Goal: Task Accomplishment & Management: Manage account settings

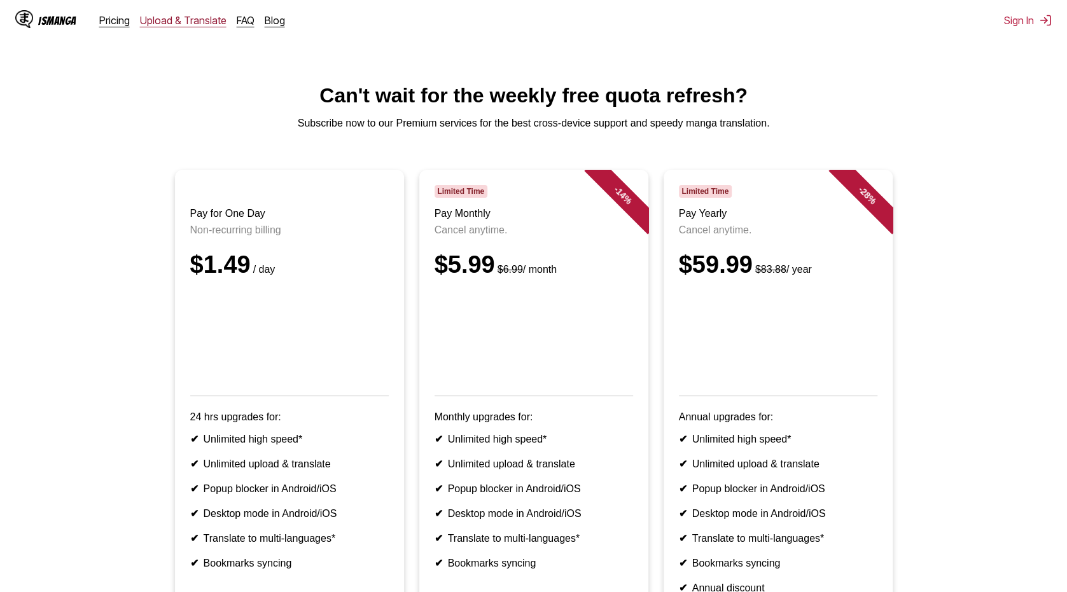
click at [172, 21] on link "Upload & Translate" at bounding box center [183, 20] width 87 height 13
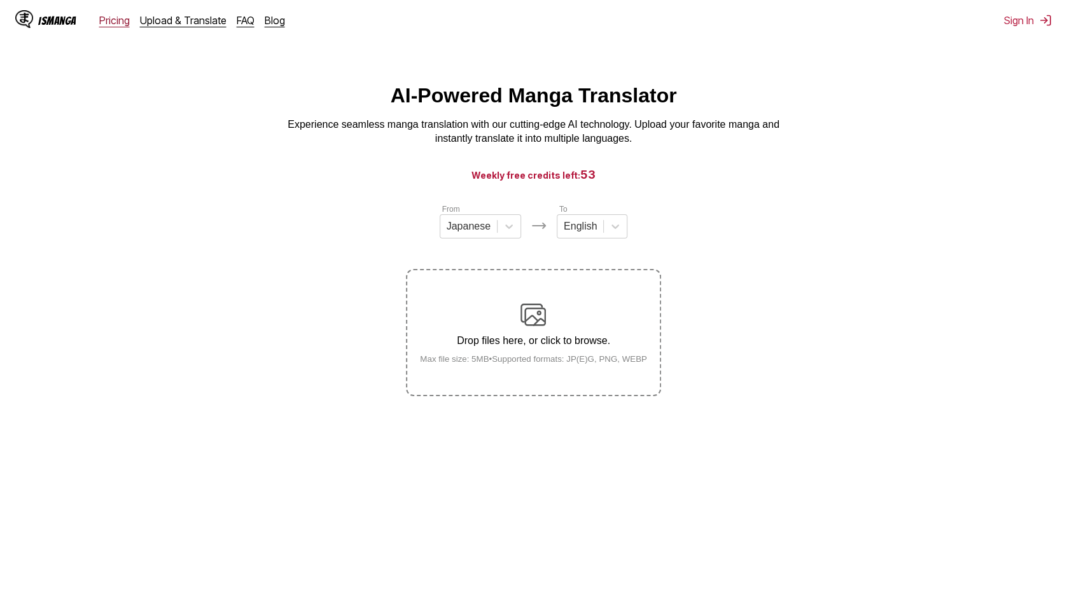
click at [120, 24] on link "Pricing" at bounding box center [114, 20] width 31 height 13
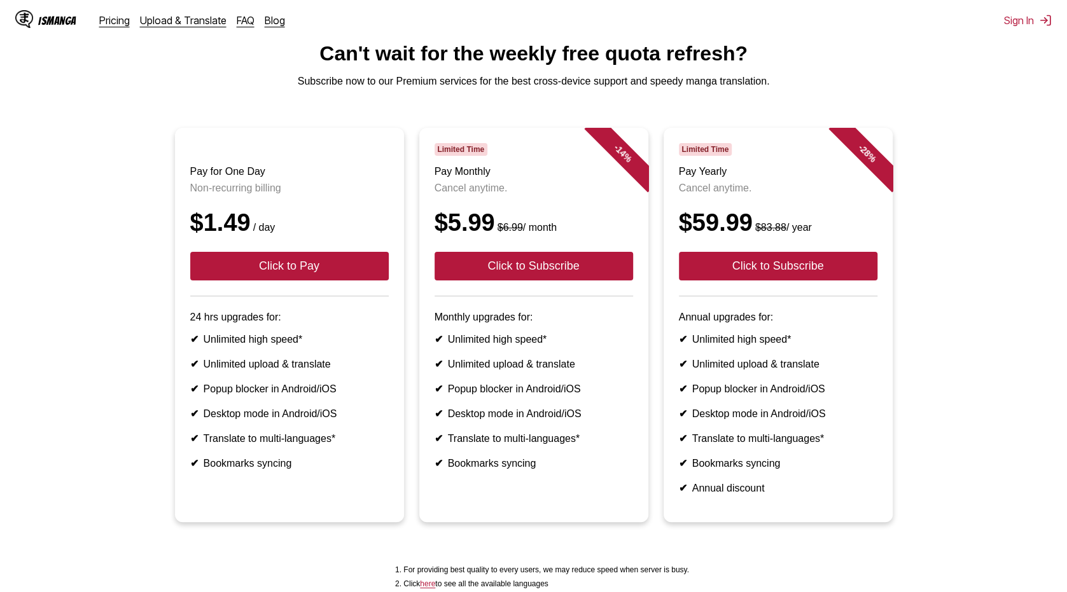
scroll to position [191, 0]
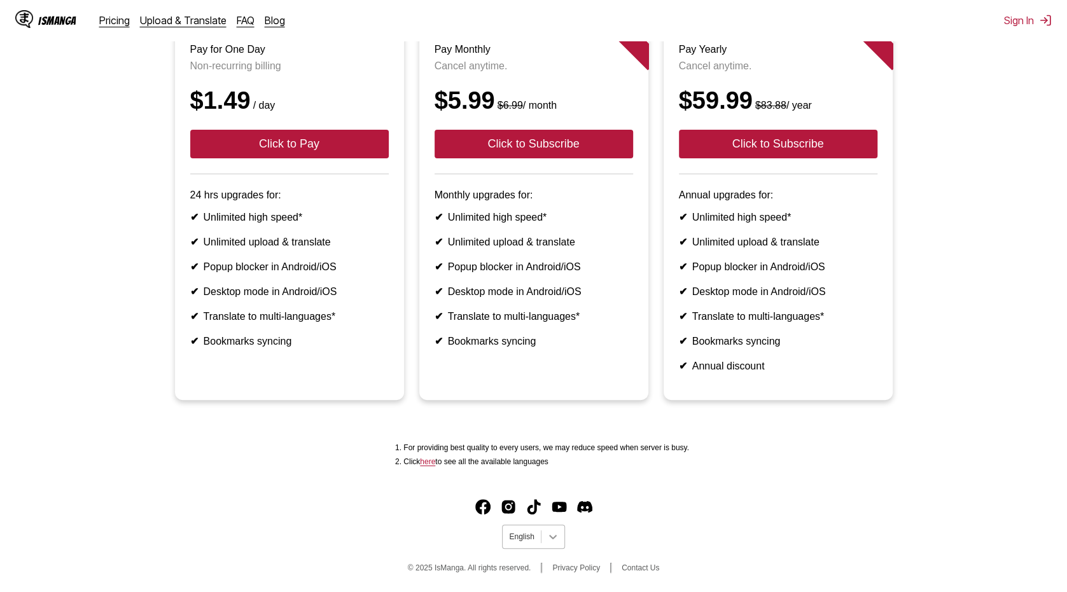
click at [547, 543] on icon at bounding box center [553, 537] width 13 height 13
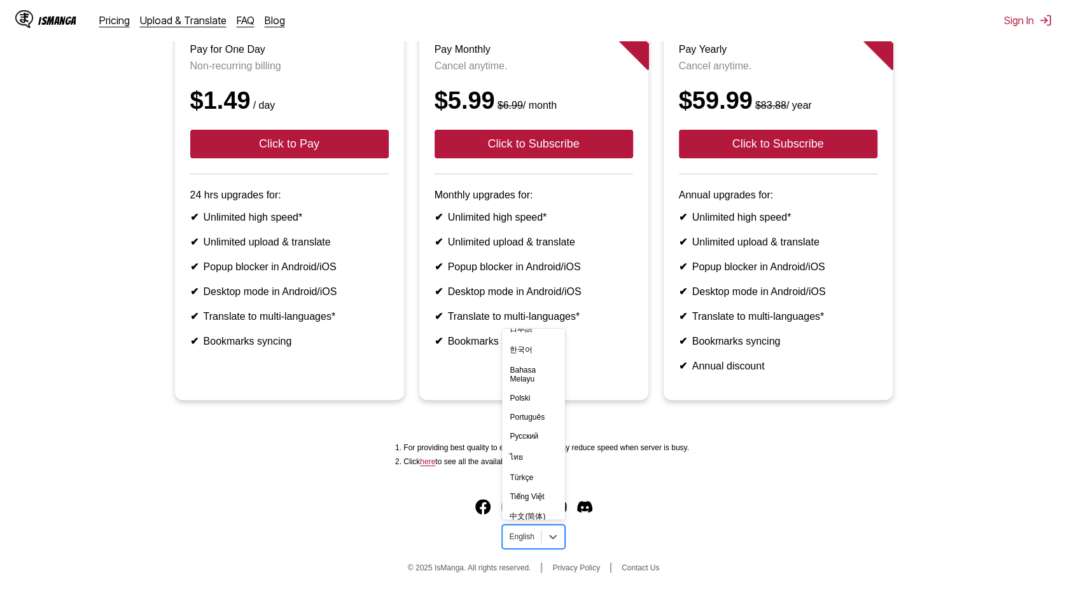
scroll to position [221, 0]
click at [514, 448] on div "Türkçe" at bounding box center [533, 446] width 62 height 19
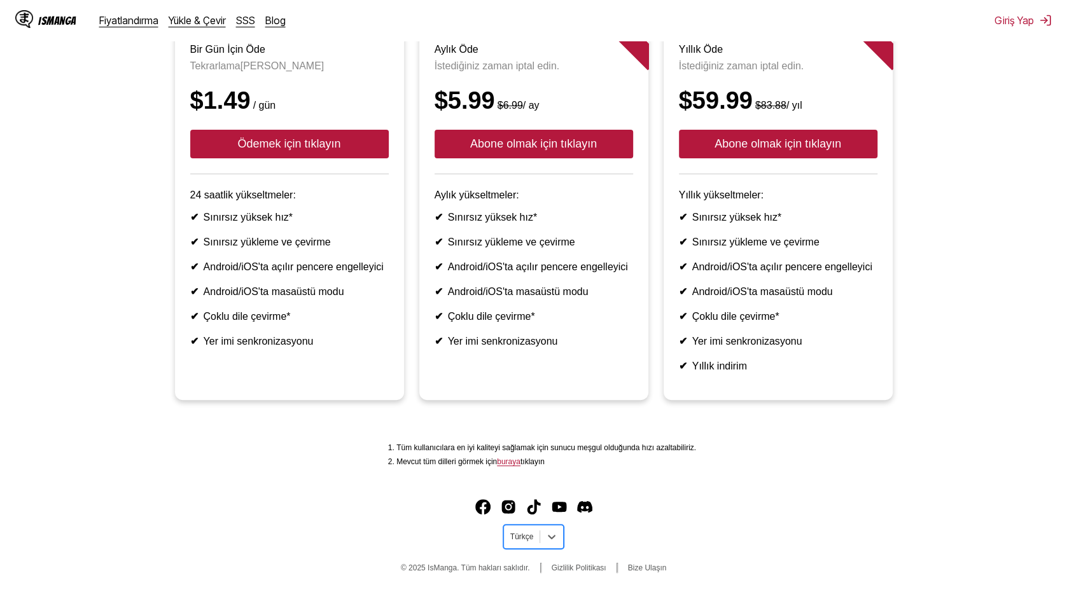
click at [521, 463] on link "buraya" at bounding box center [509, 462] width 24 height 9
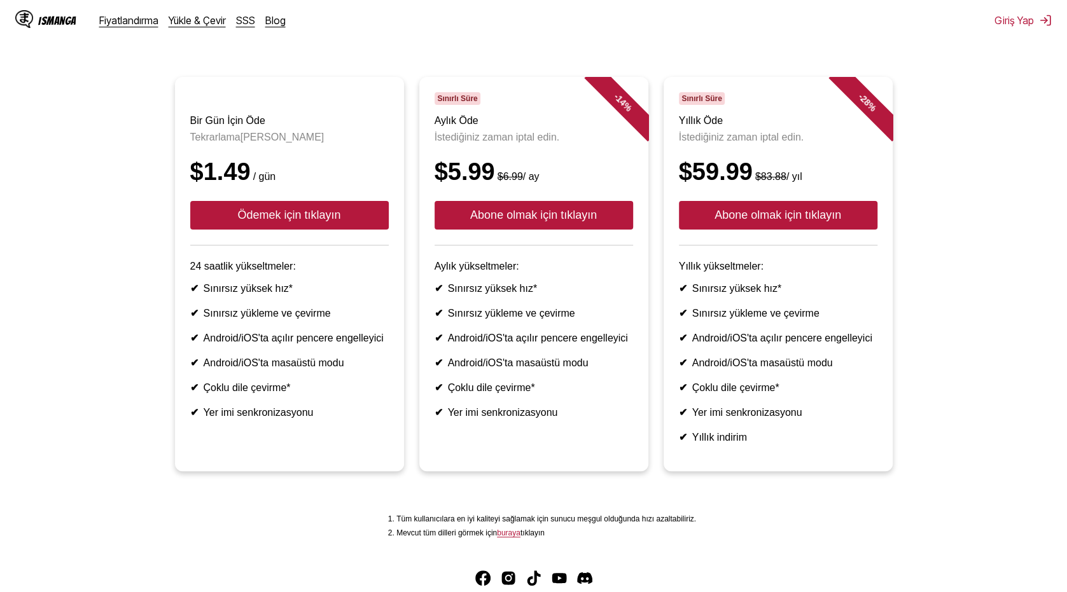
scroll to position [64, 0]
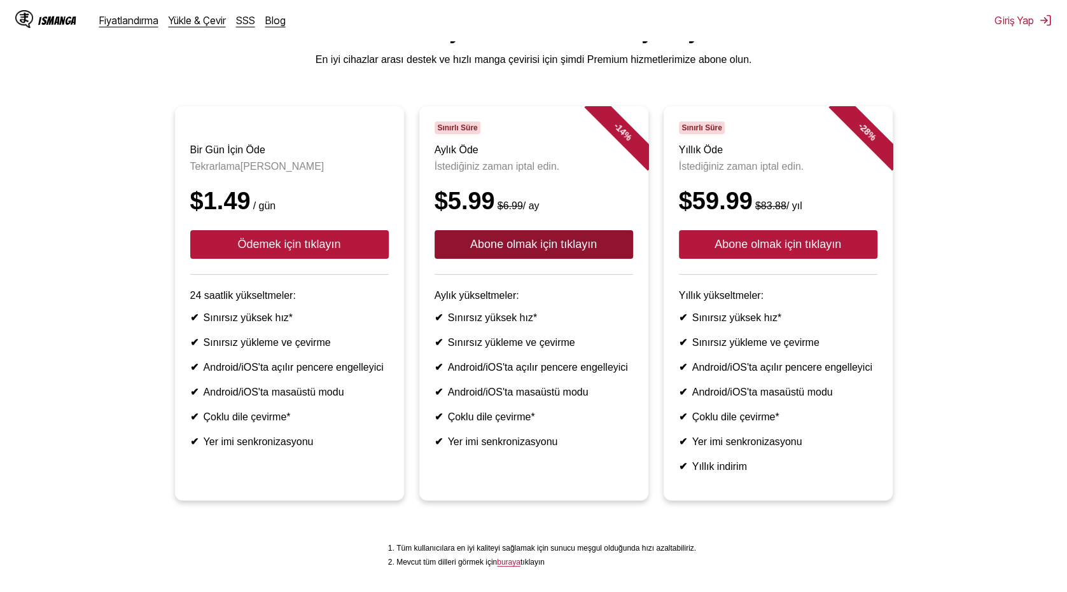
click at [554, 255] on button "Abone olmak için tıklayın" at bounding box center [534, 244] width 199 height 29
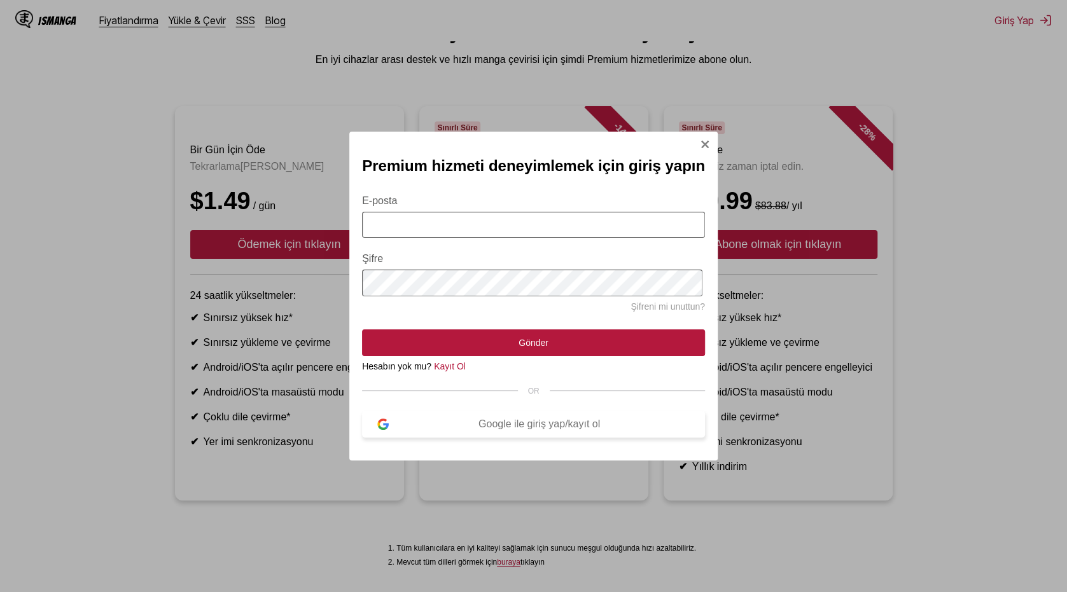
click at [510, 422] on button "Google ile giriş yap/kayıt ol" at bounding box center [533, 424] width 343 height 27
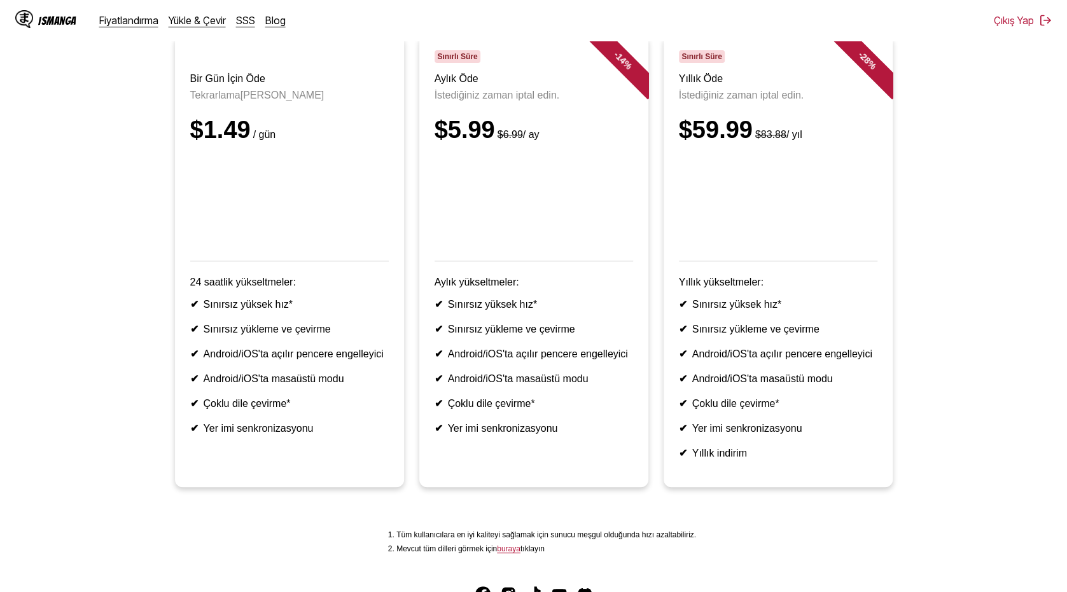
scroll to position [125, 0]
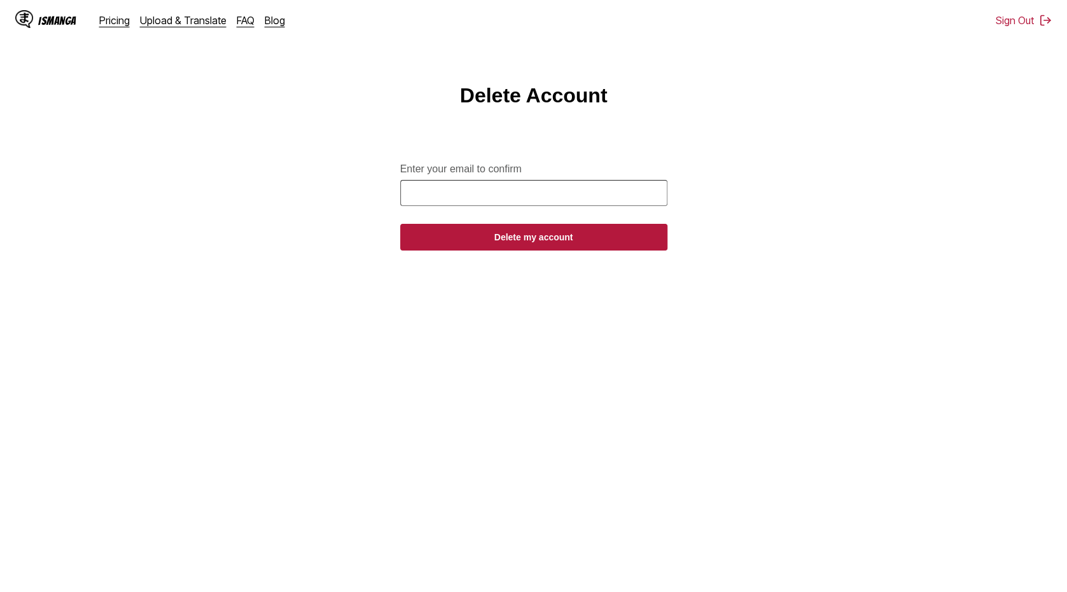
click at [597, 198] on input "Enter your email to confirm" at bounding box center [533, 193] width 267 height 26
type input "**********"
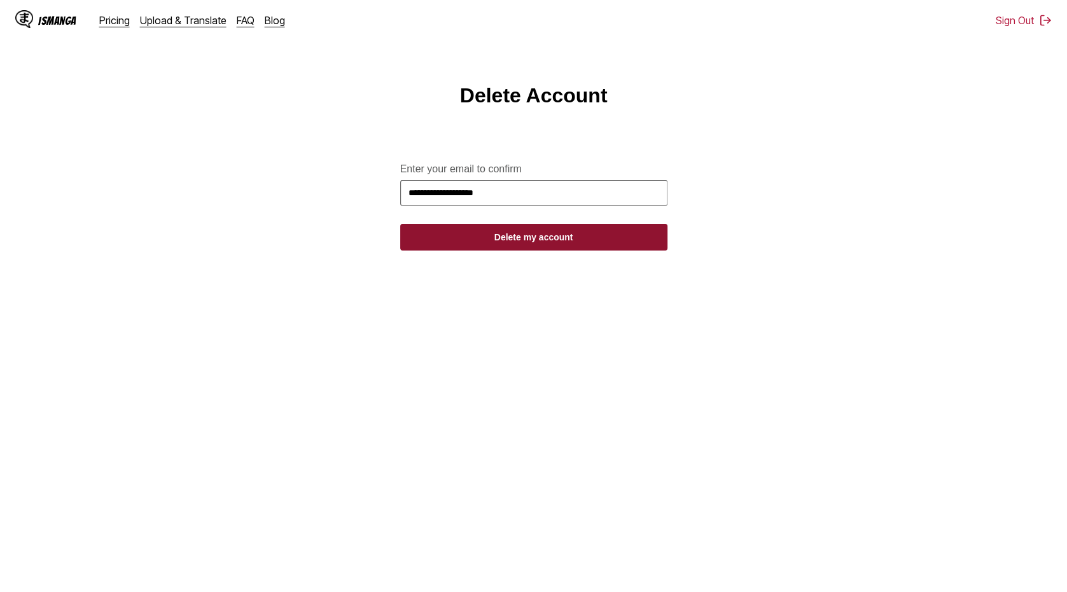
click at [549, 246] on button "Delete my account" at bounding box center [533, 237] width 267 height 27
